Goal: Navigation & Orientation: Find specific page/section

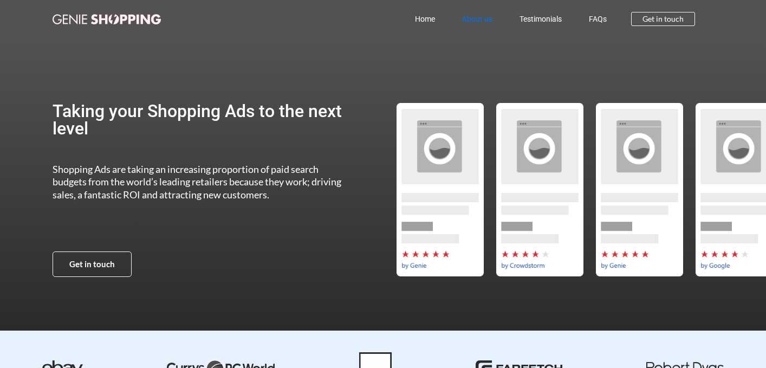
click at [465, 20] on link "About us" at bounding box center [477, 19] width 57 height 25
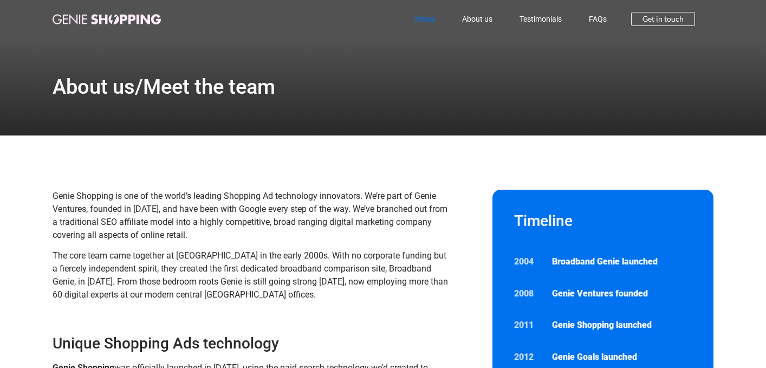
click at [430, 20] on link "Home" at bounding box center [425, 19] width 47 height 25
